Goal: Transaction & Acquisition: Purchase product/service

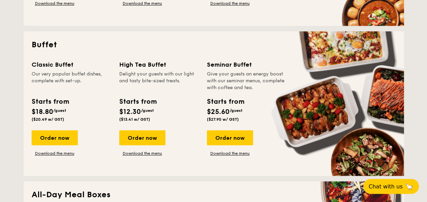
scroll to position [279, 0]
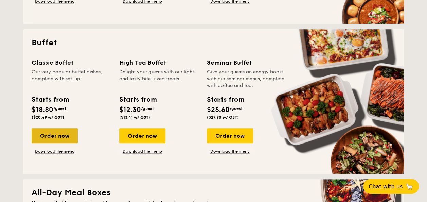
click at [58, 131] on div "Order now" at bounding box center [55, 135] width 46 height 15
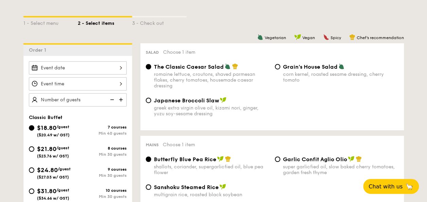
scroll to position [158, 0]
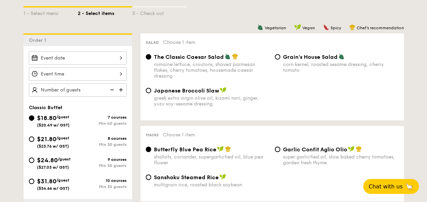
click at [33, 134] on div "$21.80 /guest ($23.76 w/ GST)" at bounding box center [53, 141] width 49 height 14
click at [33, 136] on input "$21.80 /guest ($23.76 w/ GST) 8 courses Min 30 guests" at bounding box center [31, 138] width 5 height 5
radio input "true"
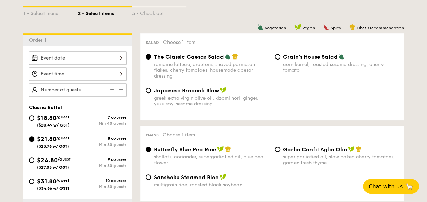
radio input "true"
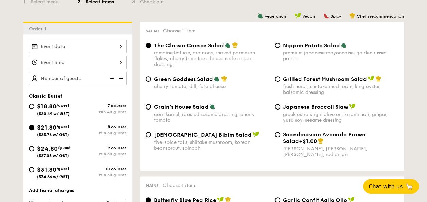
scroll to position [170, 0]
click at [33, 105] on input "$18.80 /guest ($20.49 w/ GST) 7 courses Min 40 guests" at bounding box center [31, 105] width 5 height 5
radio input "true"
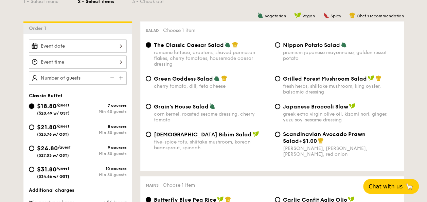
radio input "true"
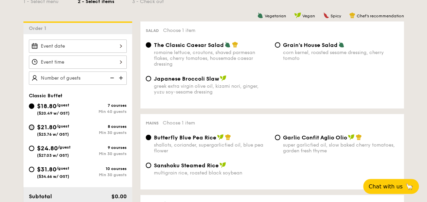
click at [33, 126] on input "$21.80 /guest ($23.76 w/ GST) 8 courses Min 30 guests" at bounding box center [31, 126] width 5 height 5
radio input "true"
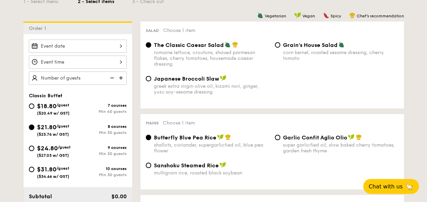
radio input "true"
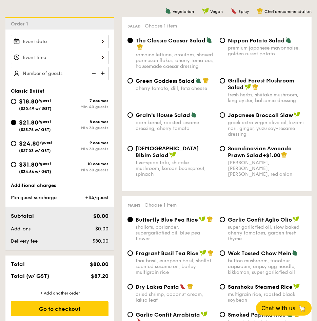
scroll to position [166, 0]
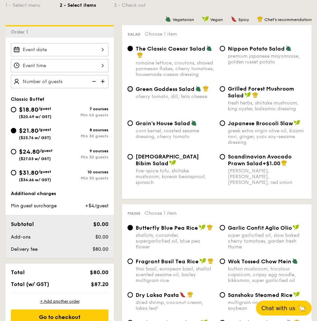
click at [132, 92] on input "Green Goddess Salad cherry tomato, [PERSON_NAME], feta cheese" at bounding box center [130, 88] width 5 height 5
radio input "true"
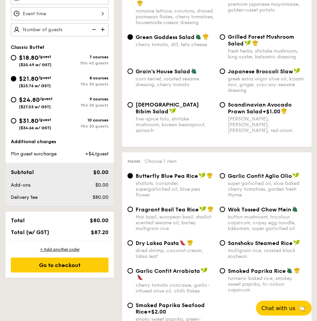
scroll to position [219, 0]
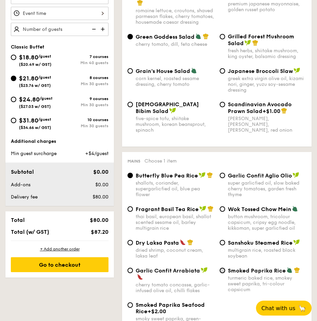
click at [223, 201] on input "Smoked Paprika Rice turmeric baked [PERSON_NAME] sweet paprika, tri-colour caps…" at bounding box center [222, 270] width 5 height 5
radio input "true"
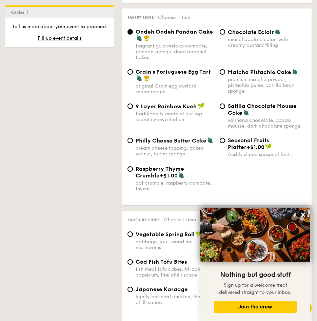
scroll to position [1195, 0]
click at [221, 80] on div "Matcha Pistachio Cake premium matcha powder, pistachio puree, vanilla bean spon…" at bounding box center [263, 81] width 92 height 25
click at [224, 75] on input "Matcha Pistachio Cake premium matcha powder, pistachio puree, vanilla bean spon…" at bounding box center [222, 72] width 5 height 5
radio input "true"
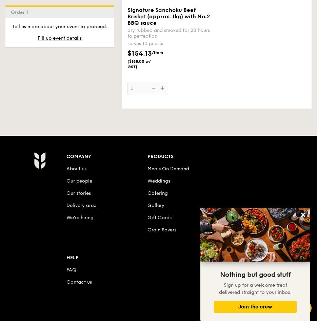
scroll to position [1876, 0]
